Goal: Task Accomplishment & Management: Manage account settings

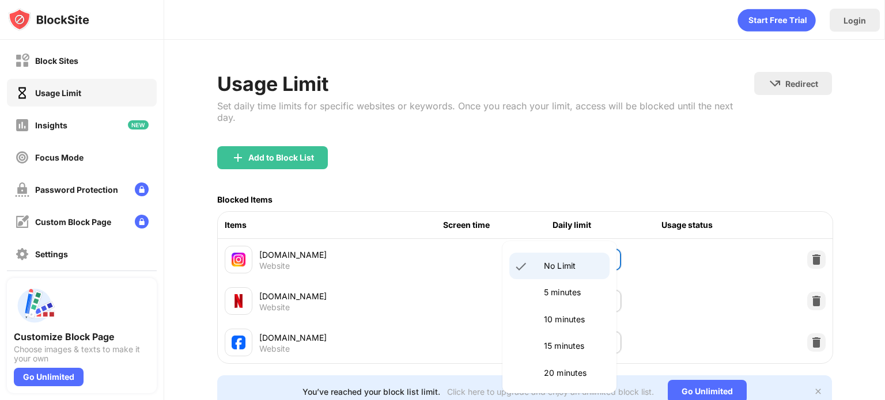
click at [597, 258] on body "Block Sites Usage Limit Insights Focus Mode Password Protection Custom Block Pa…" at bounding box center [442, 200] width 885 height 400
click at [567, 294] on p "5 minutes" at bounding box center [573, 292] width 59 height 13
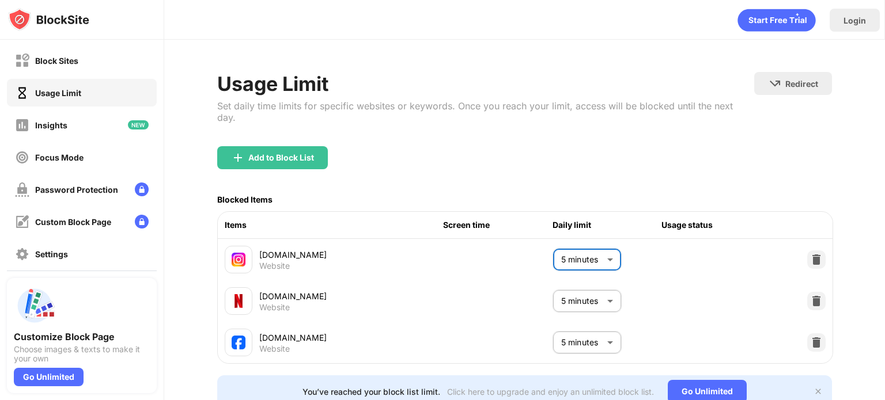
type input "*"
click at [441, 236] on div "Items Screen time Daily limit Usage status" at bounding box center [525, 225] width 615 height 27
click at [65, 64] on div "Block Sites" at bounding box center [56, 61] width 43 height 10
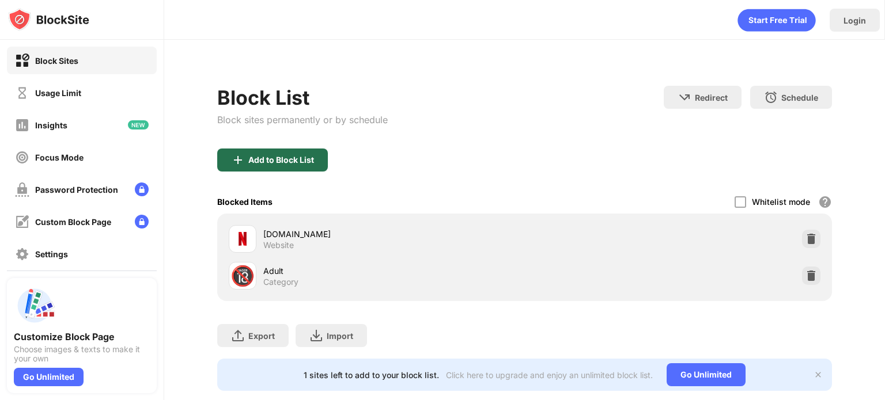
click at [278, 162] on div "Add to Block List" at bounding box center [281, 160] width 66 height 9
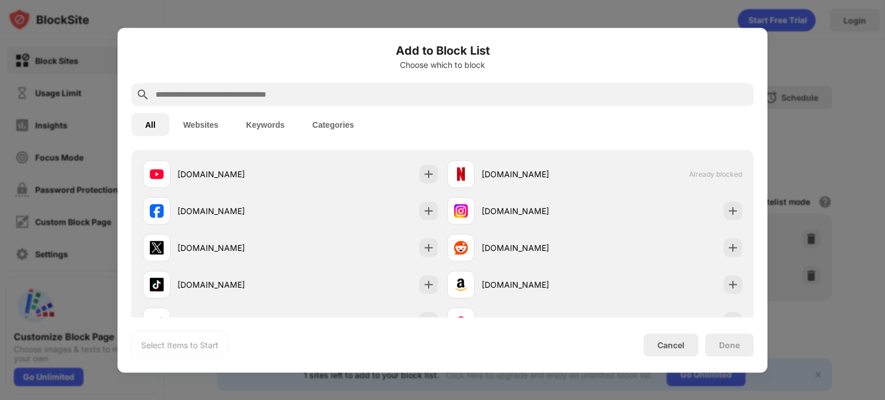
scroll to position [195, 0]
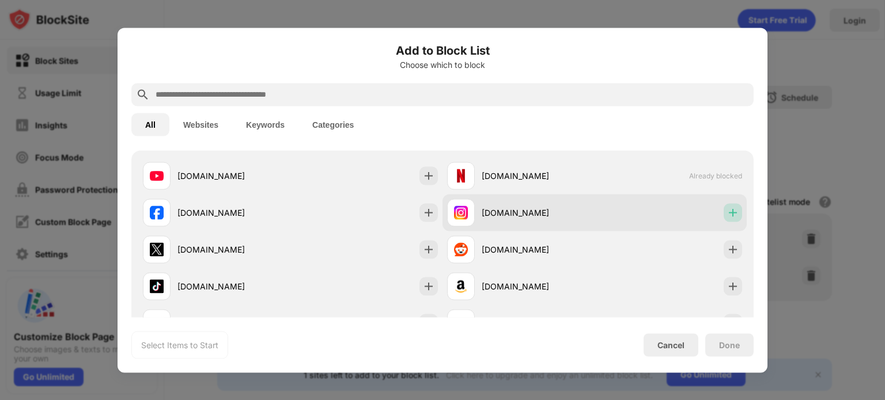
click at [727, 216] on img at bounding box center [733, 213] width 12 height 12
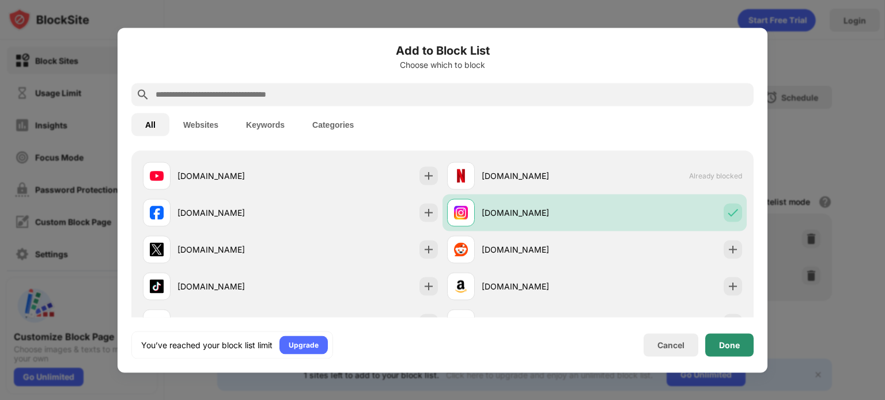
click at [729, 337] on div "Done" at bounding box center [729, 345] width 48 height 23
